Goal: Find specific page/section: Find specific page/section

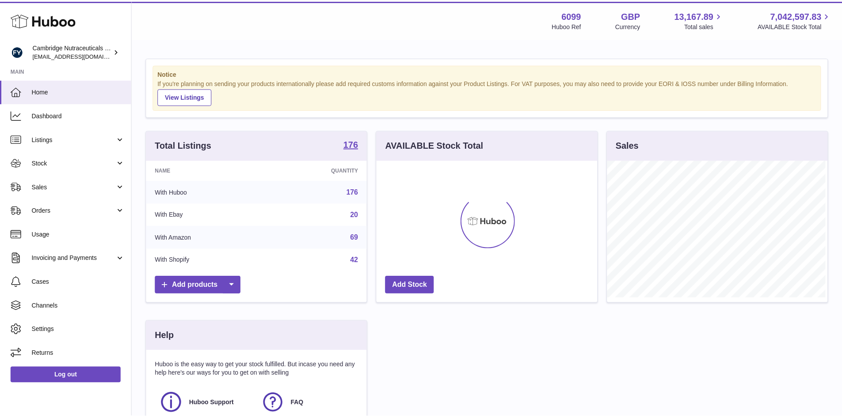
scroll to position [138, 223]
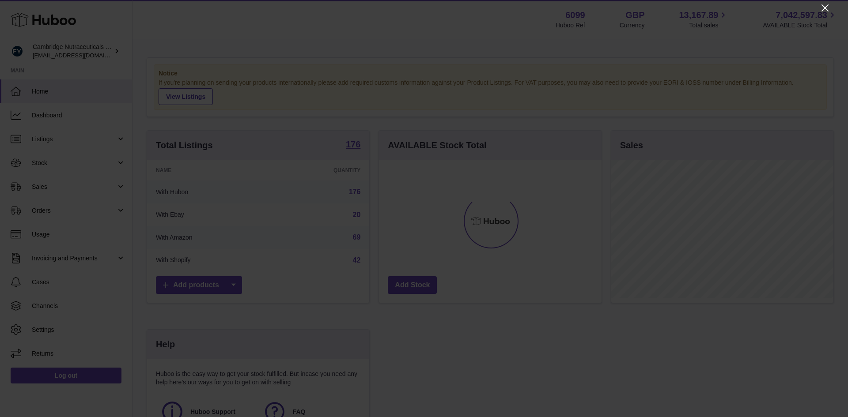
click at [825, 9] on icon "Close" at bounding box center [825, 8] width 11 height 11
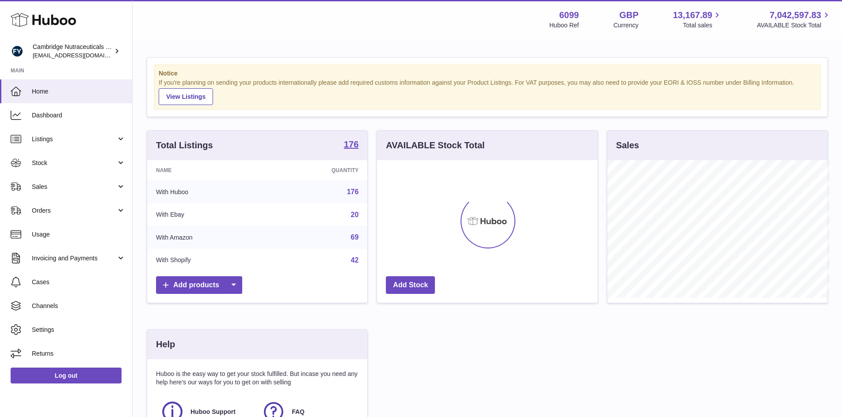
scroll to position [441612, 441530]
click at [36, 163] on span "Stock" at bounding box center [74, 163] width 84 height 8
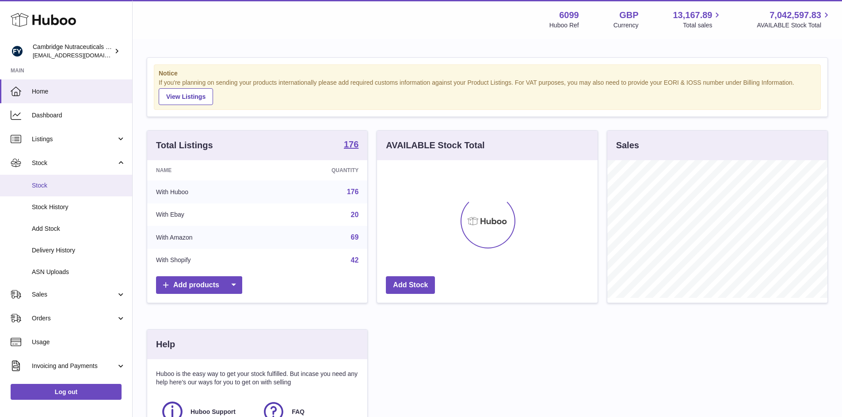
click at [42, 186] on span "Stock" at bounding box center [79, 186] width 94 height 8
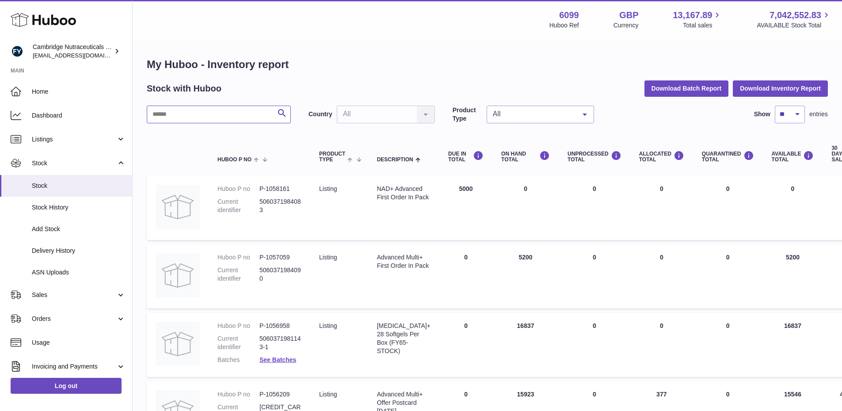
click at [183, 114] on input "text" at bounding box center [219, 115] width 144 height 18
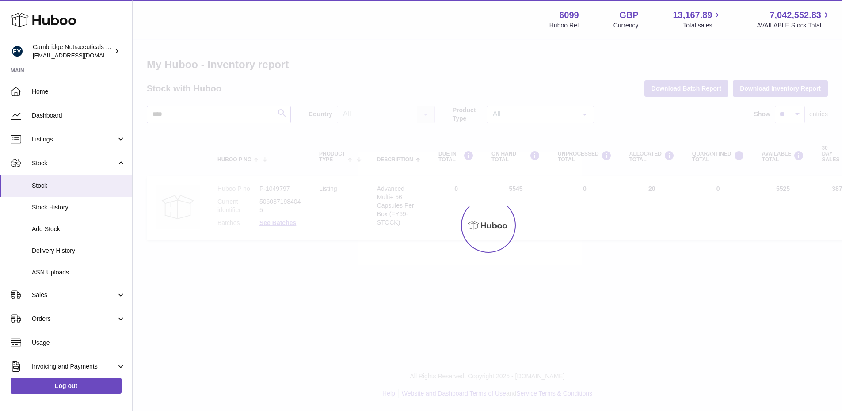
type input "****"
